Goal: Navigation & Orientation: Go to known website

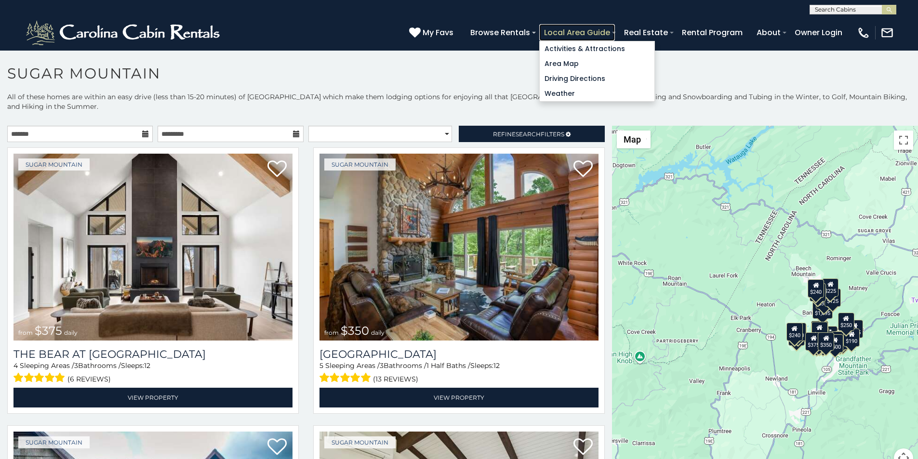
click at [615, 27] on link "Local Area Guide" at bounding box center [577, 32] width 76 height 17
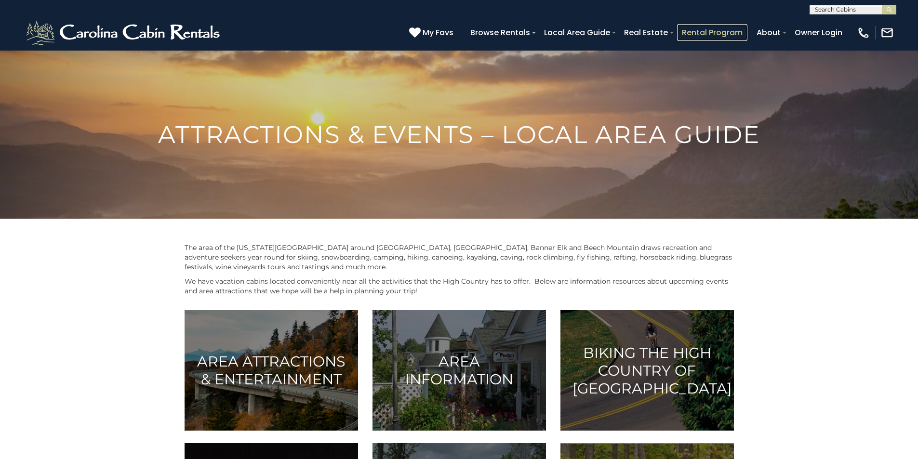
click at [739, 28] on link "Rental Program" at bounding box center [712, 32] width 70 height 17
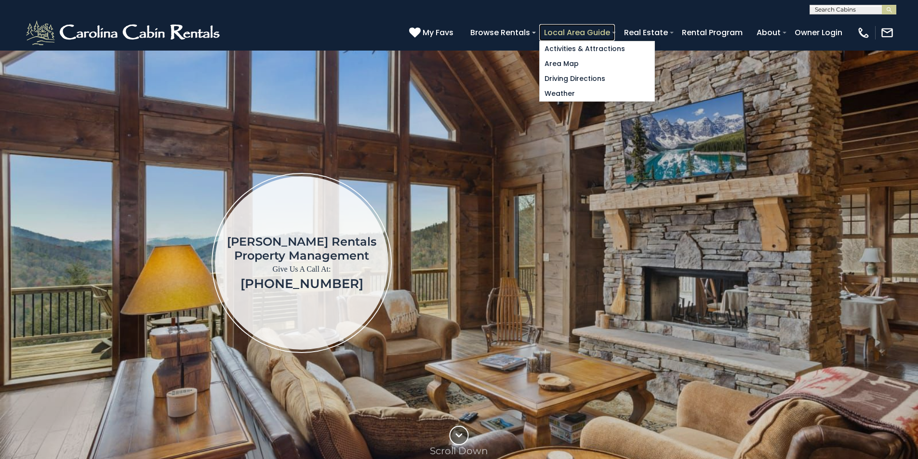
click at [615, 27] on link "Local Area Guide" at bounding box center [577, 32] width 76 height 17
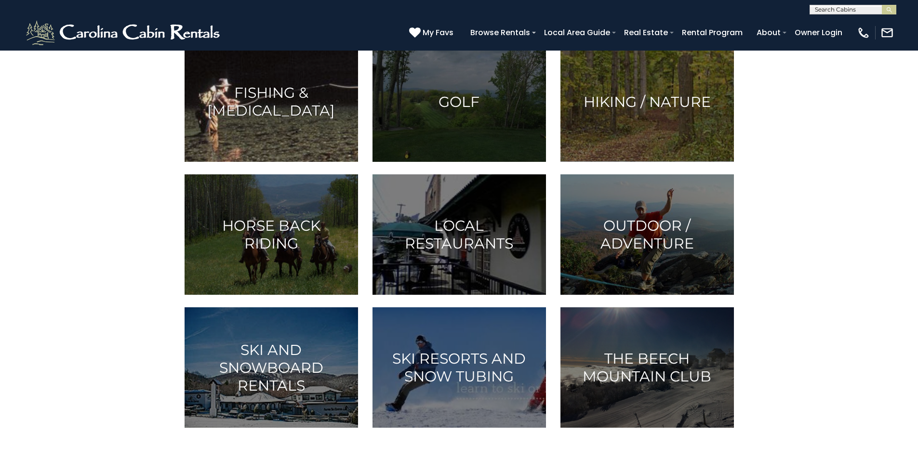
scroll to position [281, 0]
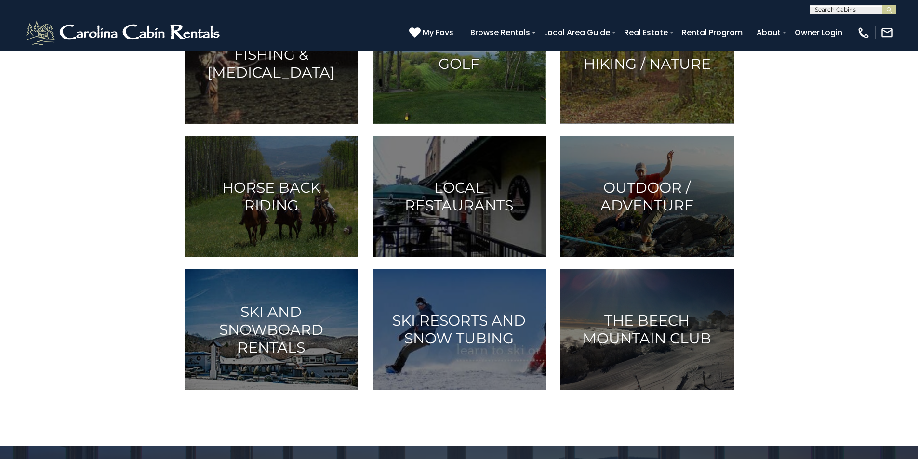
click at [490, 124] on img at bounding box center [460, 63] width 174 height 121
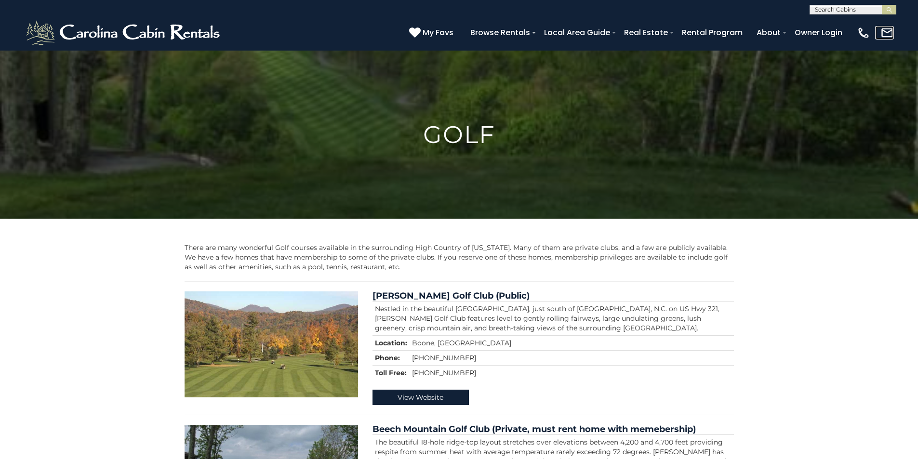
click at [890, 35] on link at bounding box center [884, 32] width 19 height 13
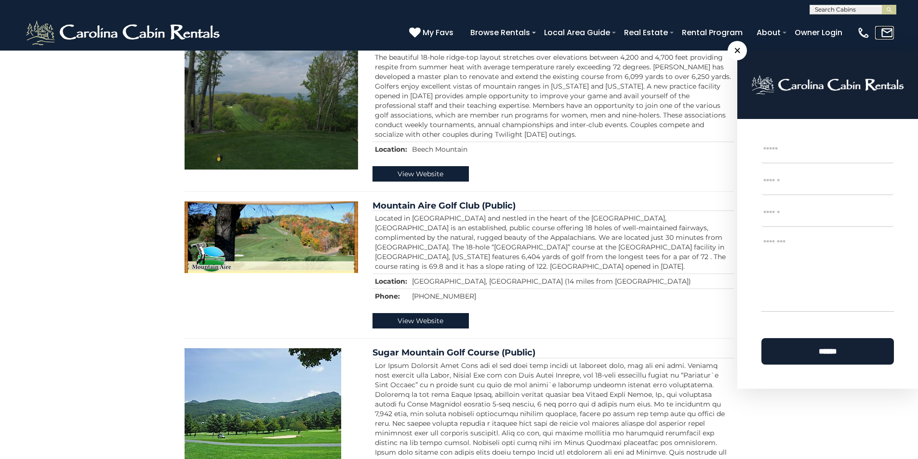
scroll to position [402, 0]
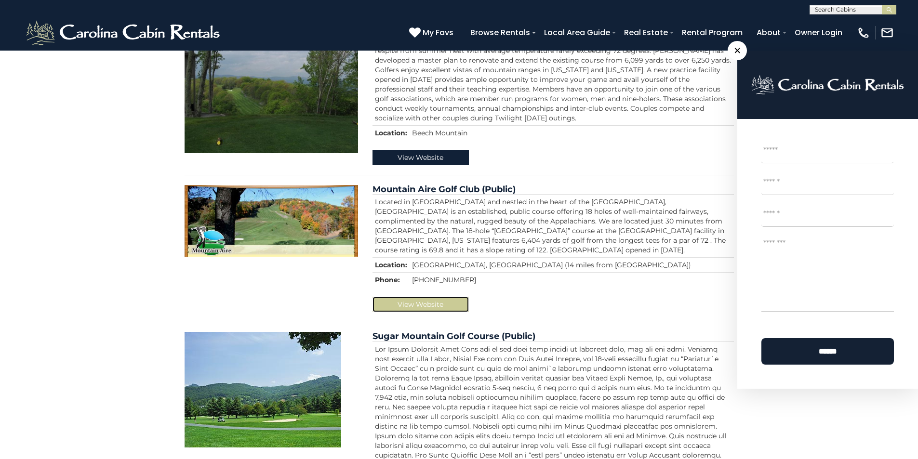
click at [457, 297] on link "View Website" at bounding box center [421, 304] width 96 height 15
